Goal: Navigation & Orientation: Go to known website

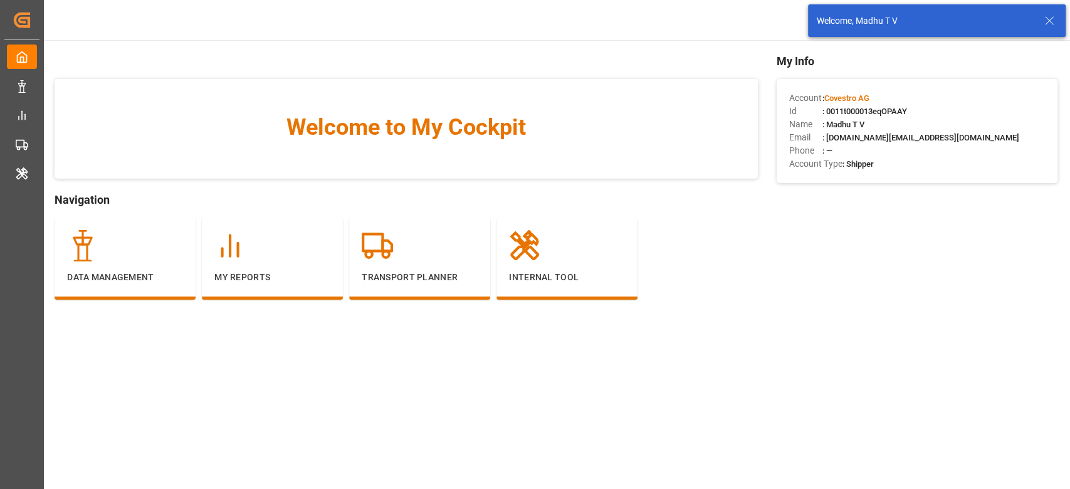
click at [1050, 18] on icon at bounding box center [1049, 20] width 15 height 15
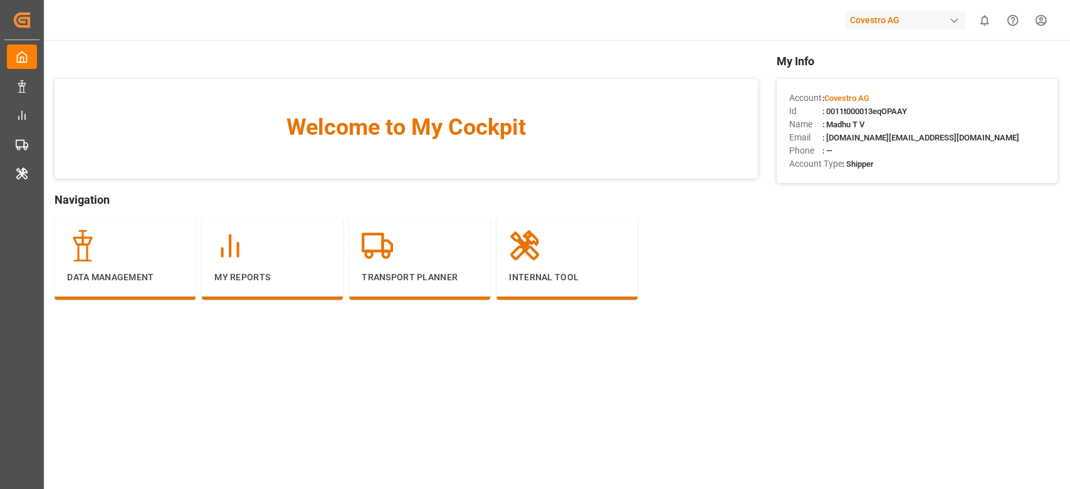
click at [888, 23] on body "Created by potrace 1.15, written by [PERSON_NAME] [DATE]-[DATE] Created by potr…" at bounding box center [535, 244] width 1070 height 489
click at [888, 25] on div "Covestro AG" at bounding box center [905, 20] width 120 height 18
